Goal: Navigation & Orientation: Find specific page/section

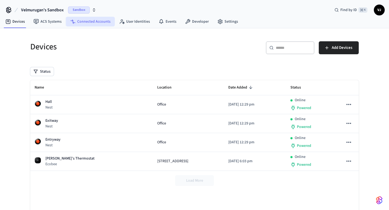
click at [93, 22] on link "Connected Accounts" at bounding box center [90, 22] width 49 height 10
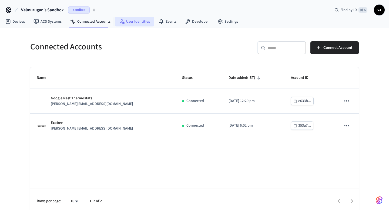
click at [127, 18] on link "User Identities" at bounding box center [134, 22] width 39 height 10
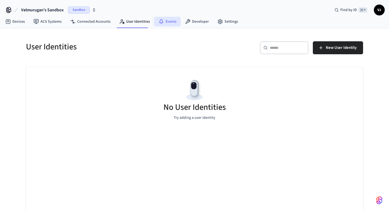
click at [168, 22] on link "Events" at bounding box center [167, 22] width 26 height 10
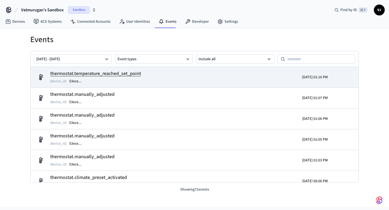
click at [124, 71] on h2 "thermostat.temperature_reached_set_point" at bounding box center [95, 74] width 91 height 8
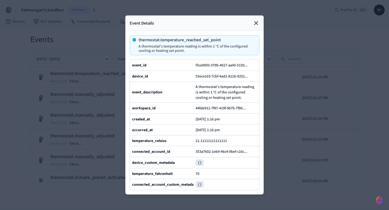
click at [254, 26] on icon at bounding box center [256, 23] width 6 height 6
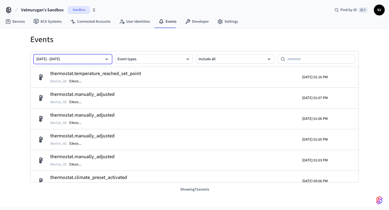
click at [100, 59] on button "[DATE] - [DATE]" at bounding box center [73, 58] width 78 height 9
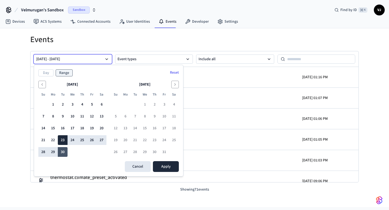
click at [67, 151] on button "30" at bounding box center [63, 152] width 10 height 10
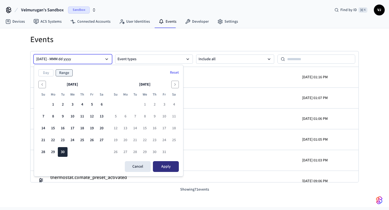
click at [174, 172] on button "Apply" at bounding box center [166, 166] width 26 height 11
click at [63, 154] on button "30" at bounding box center [63, 152] width 10 height 10
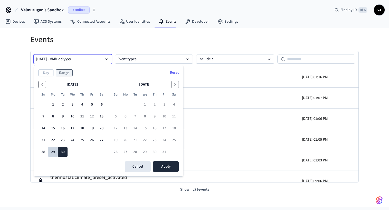
click at [54, 150] on button "29" at bounding box center [53, 152] width 10 height 10
click at [63, 152] on button "30" at bounding box center [63, 152] width 10 height 10
click at [53, 153] on button "29" at bounding box center [53, 152] width 10 height 10
click at [52, 152] on button "29" at bounding box center [53, 152] width 10 height 10
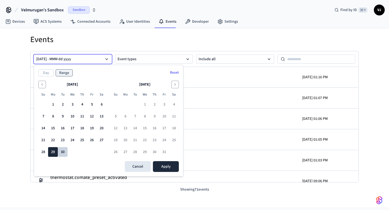
click at [63, 152] on button "30" at bounding box center [63, 152] width 10 height 10
click at [54, 154] on button "29" at bounding box center [53, 152] width 10 height 10
click at [55, 154] on button "29" at bounding box center [53, 152] width 10 height 10
drag, startPoint x: 57, startPoint y: 153, endPoint x: 67, endPoint y: 153, distance: 10.0
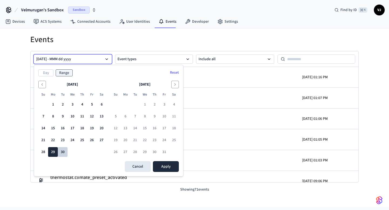
click at [67, 153] on tr "28 29 30" at bounding box center [72, 152] width 68 height 10
click at [67, 153] on button "30" at bounding box center [63, 152] width 10 height 10
click at [67, 59] on button "Sep 30 2025 - MMM dd yyyy" at bounding box center [73, 58] width 78 height 9
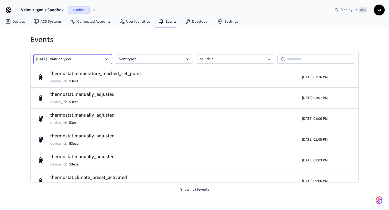
click at [67, 59] on button "Sep 30 2025 - MMM dd yyyy" at bounding box center [73, 58] width 78 height 9
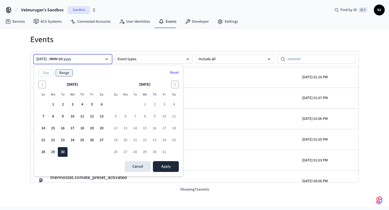
click at [38, 151] on div "Day Range Reset September 2025 Su Mo Tu We Th Fr Sa 1 2 3 4 5 6 7 8 9 10 11 12 …" at bounding box center [108, 120] width 149 height 111
click at [42, 152] on button "28" at bounding box center [43, 152] width 10 height 10
click at [169, 164] on button "Apply" at bounding box center [166, 166] width 26 height 11
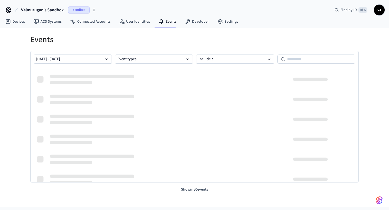
scroll to position [19, 0]
click at [164, 57] on button "Event types" at bounding box center [154, 58] width 78 height 9
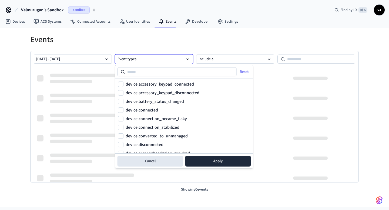
click at [168, 39] on h1 "Events" at bounding box center [194, 40] width 328 height 10
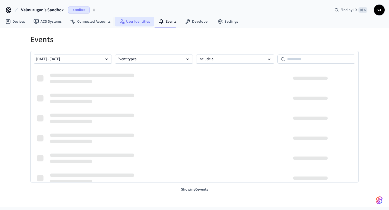
click at [139, 23] on link "User Identities" at bounding box center [134, 22] width 39 height 10
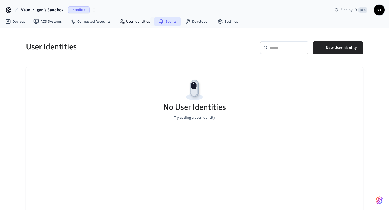
click at [162, 22] on link "Events" at bounding box center [167, 22] width 26 height 10
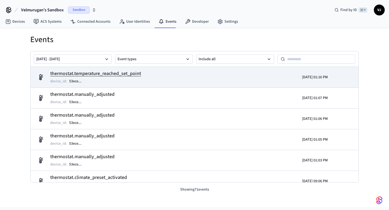
click at [96, 73] on h2 "thermostat.temperature_reached_set_point" at bounding box center [95, 74] width 91 height 8
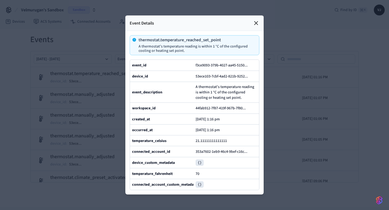
click at [253, 22] on icon at bounding box center [256, 23] width 6 height 6
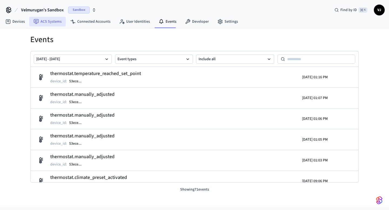
click at [43, 22] on link "ACS Systems" at bounding box center [47, 22] width 37 height 10
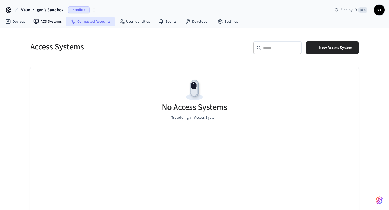
click at [74, 23] on icon at bounding box center [72, 21] width 5 height 5
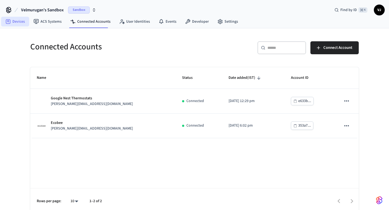
click at [18, 24] on link "Devices" at bounding box center [15, 22] width 28 height 10
